Goal: Find specific page/section

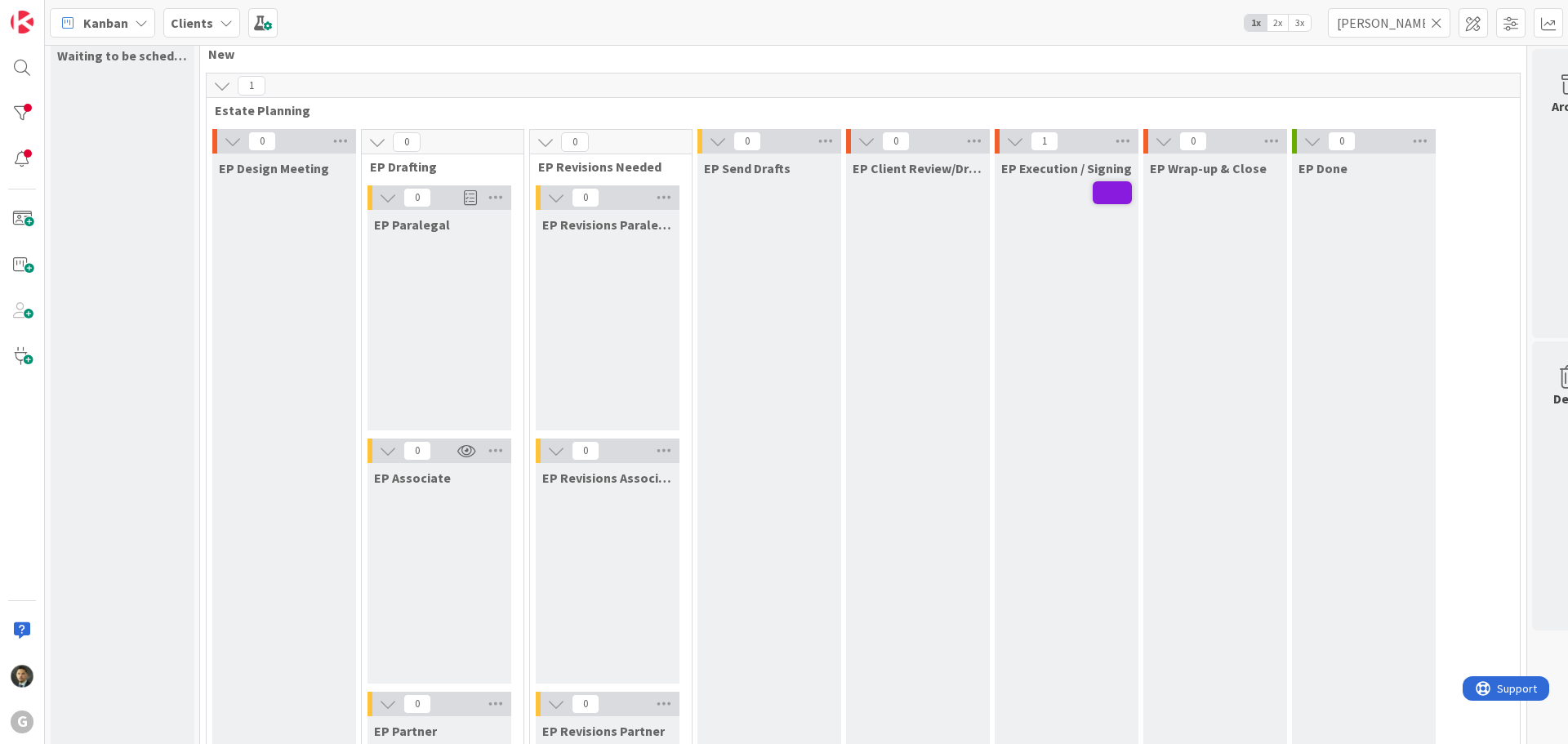
type input "[PERSON_NAME]"
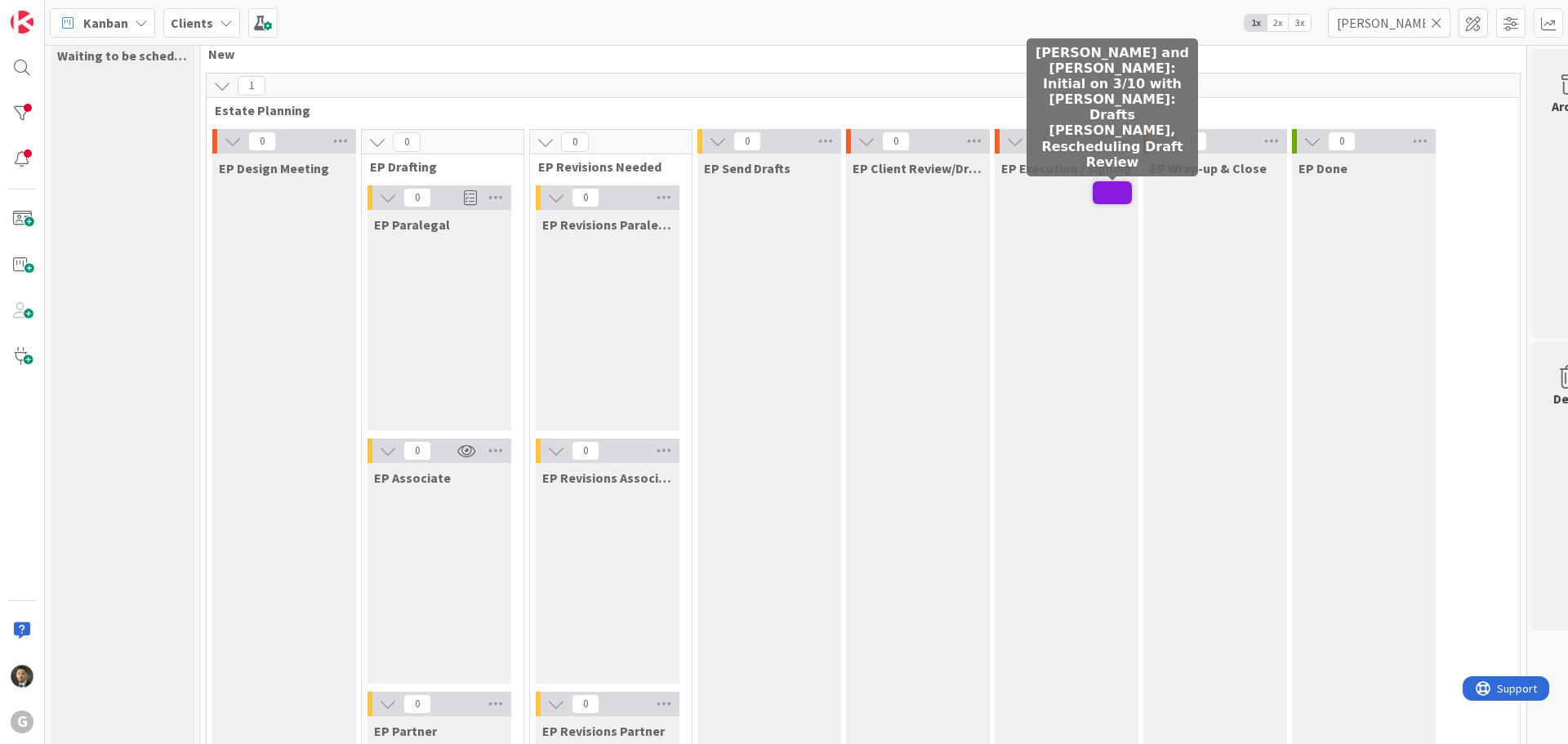
click at [1111, 192] on span at bounding box center [1112, 192] width 39 height 23
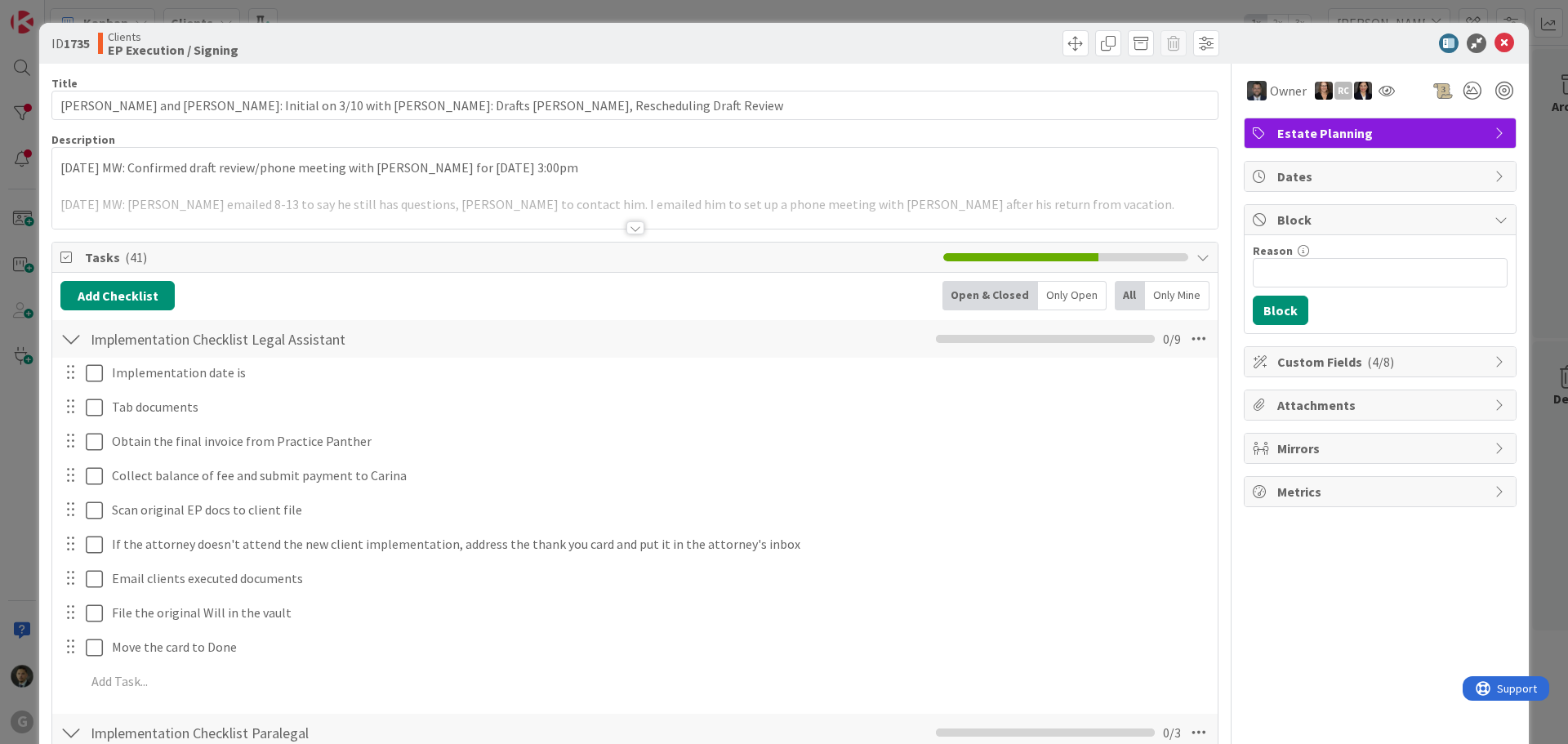
click at [1054, 5] on div "ID 1735 Clients EP Execution / Signing Title 100 / 128 [PERSON_NAME] and [PERSO…" at bounding box center [784, 372] width 1568 height 744
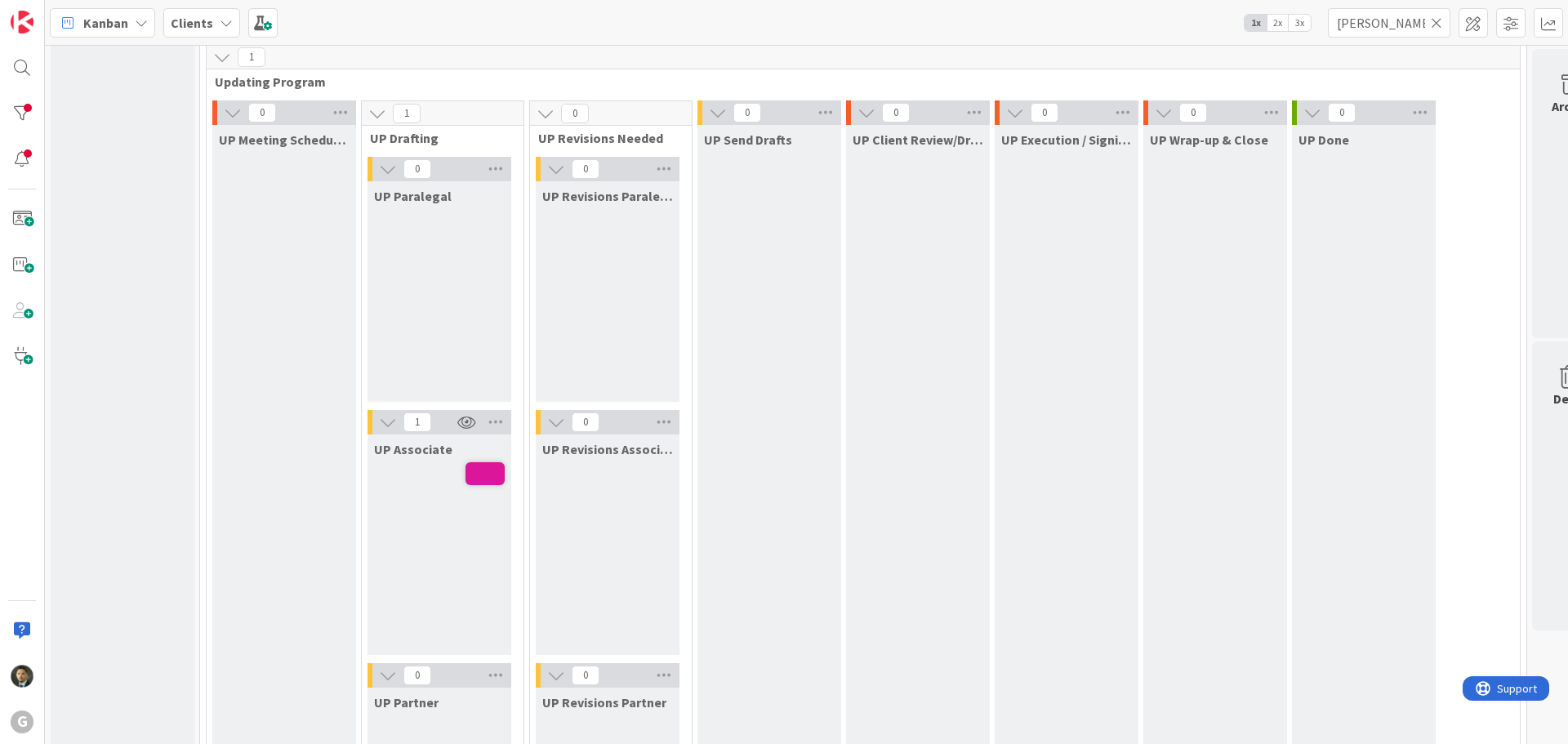
scroll to position [2646, 0]
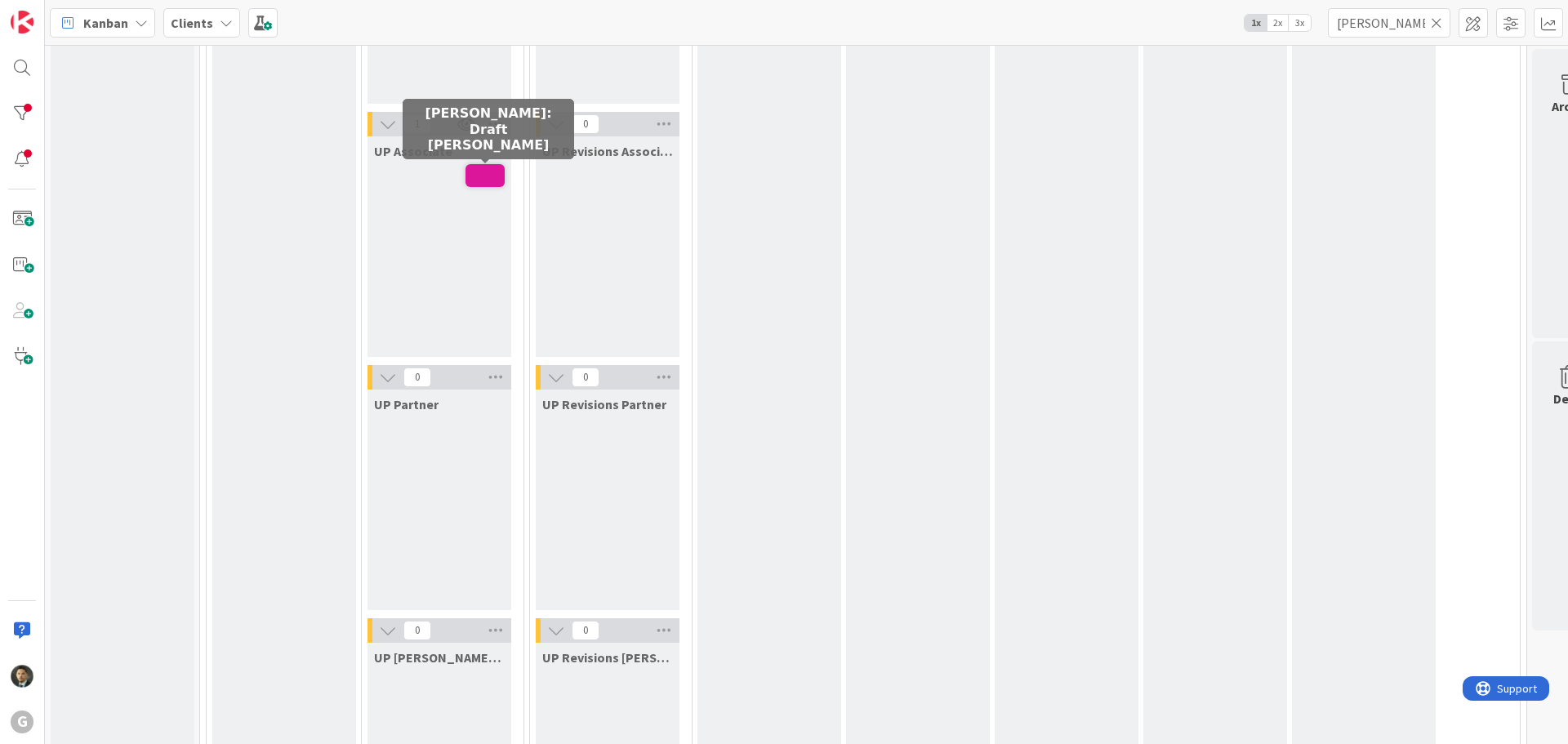
click at [492, 180] on span at bounding box center [484, 175] width 39 height 23
